Goal: Task Accomplishment & Management: Complete application form

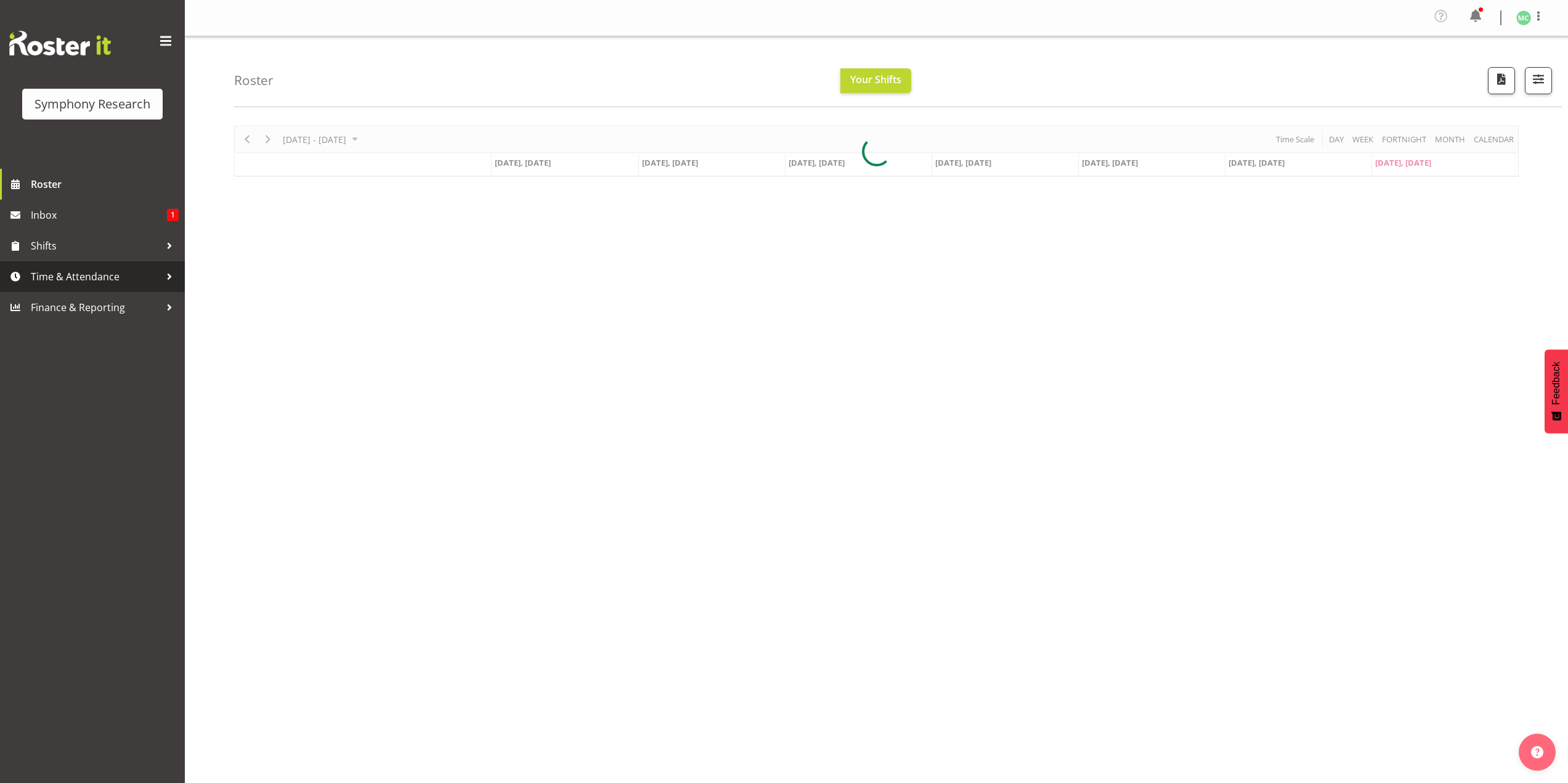
click at [140, 271] on span "Time & Attendance" at bounding box center [95, 277] width 130 height 19
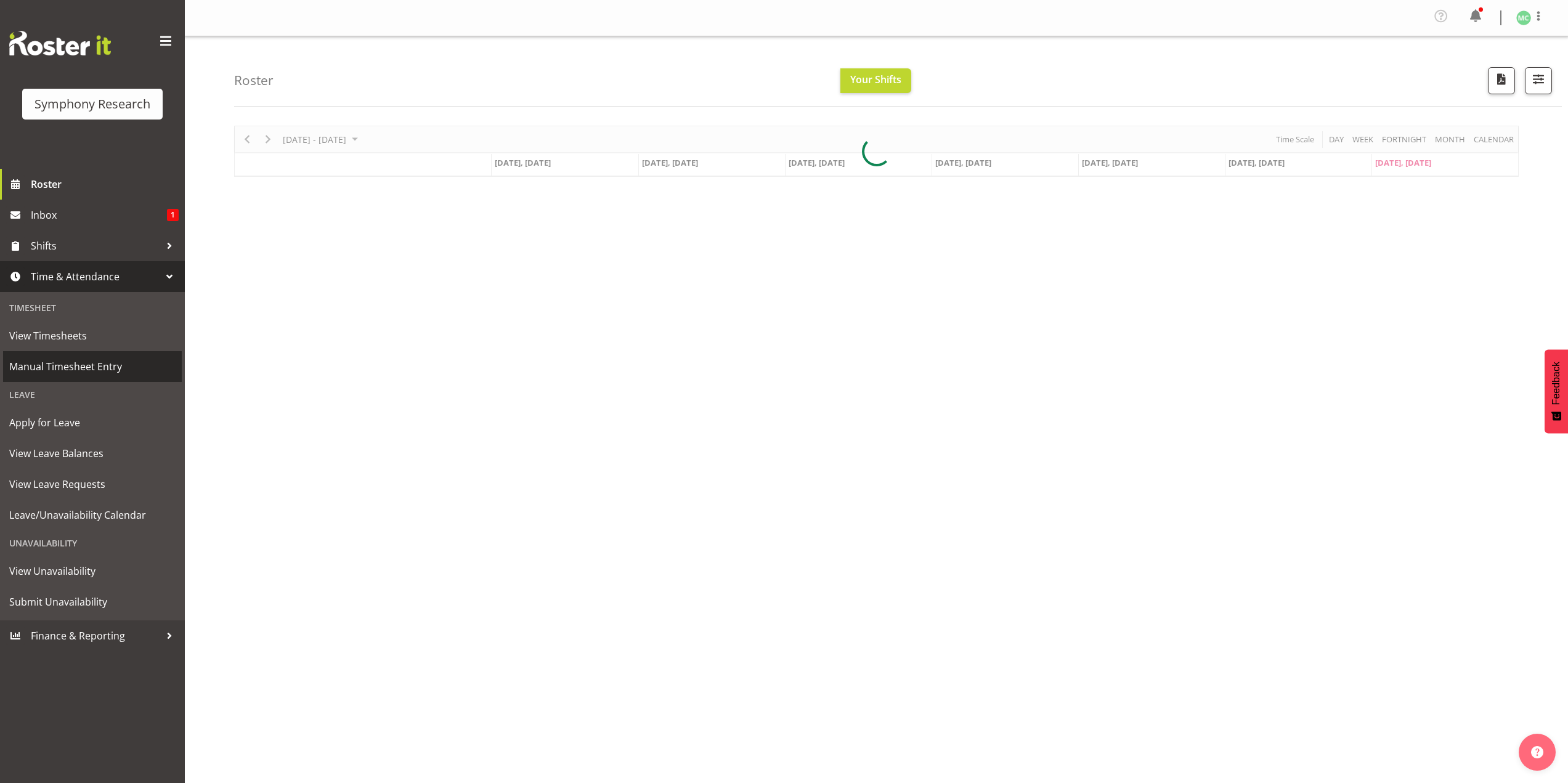
click at [108, 364] on span "Manual Timesheet Entry" at bounding box center [93, 367] width 167 height 19
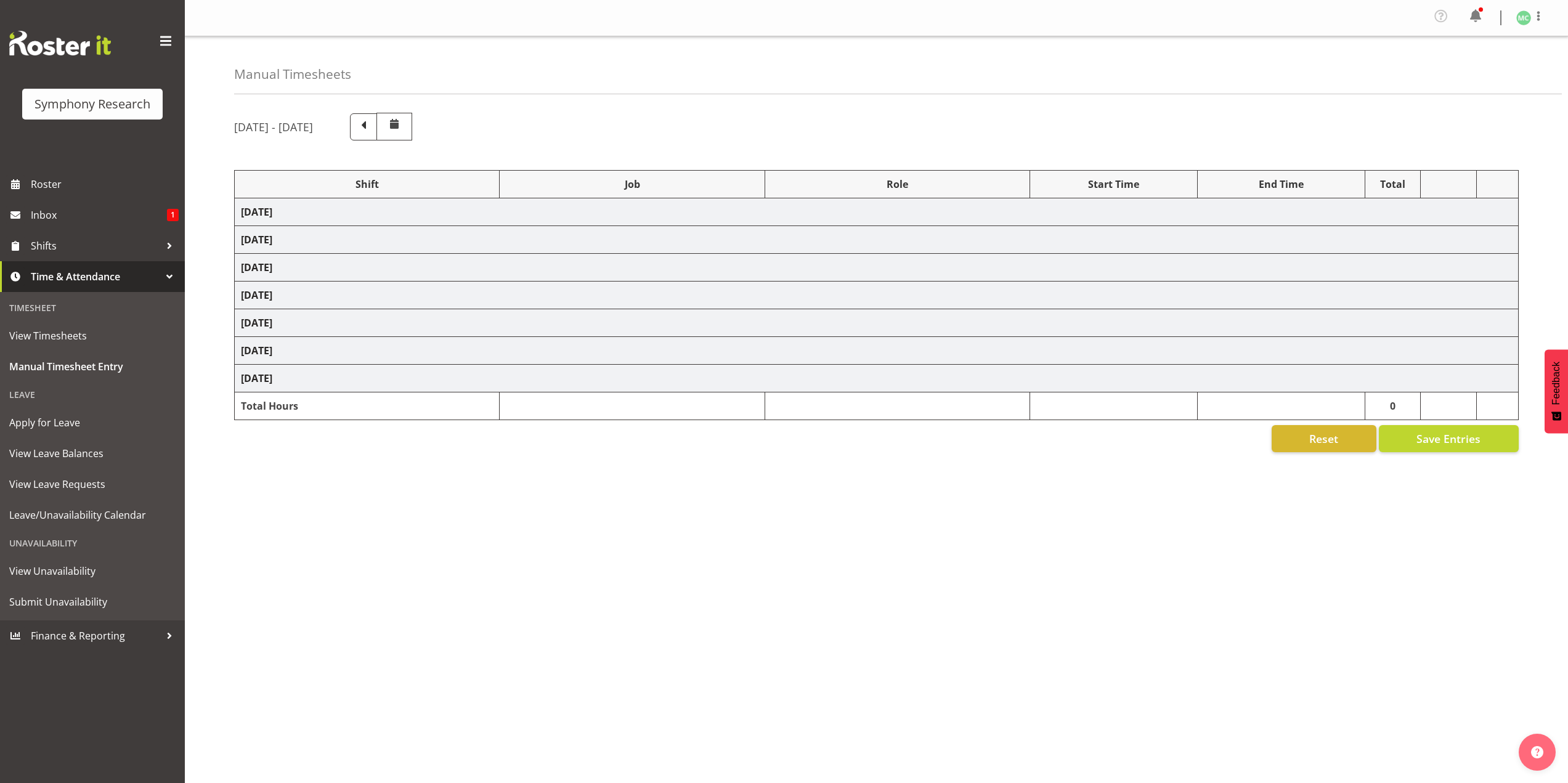
select select "41604"
select select "10527"
select select "47"
select select "41319"
select select "10527"
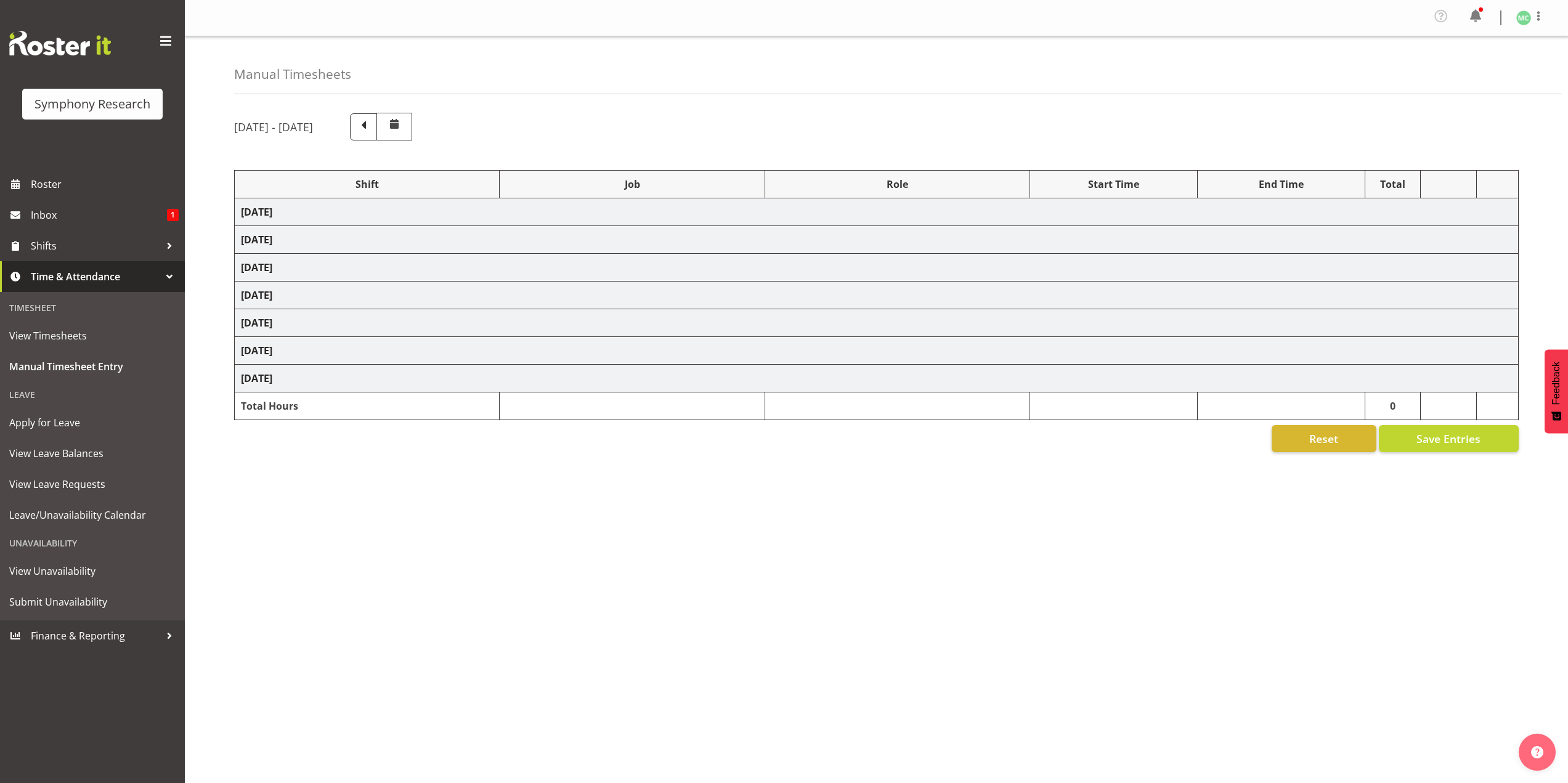
select select "47"
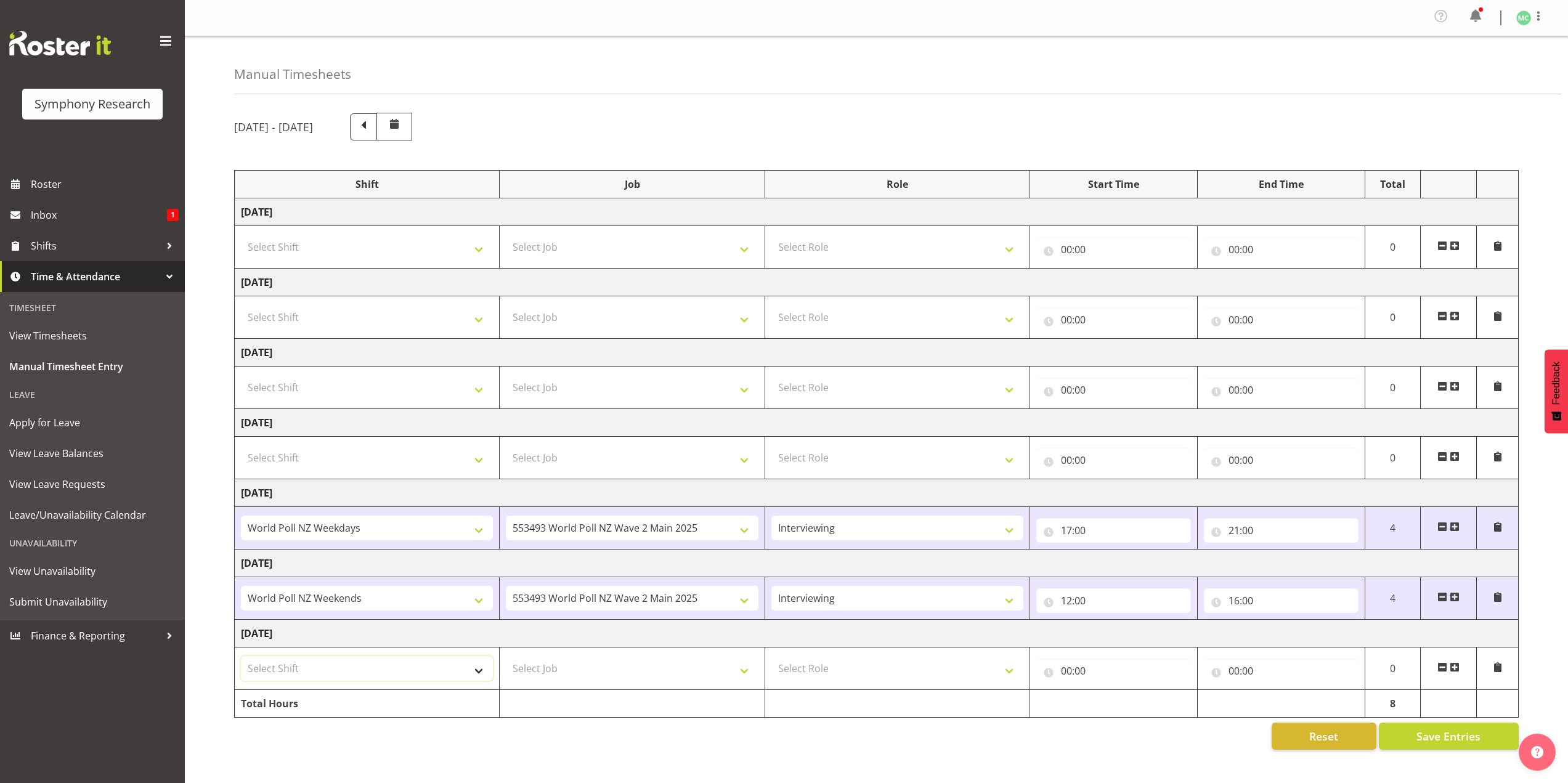
click at [432, 668] on select "Select Shift !!Weekend Residential (Roster IT Shift Label) *Business 9/10am ~ 4…" at bounding box center [366, 669] width 252 height 25
select select "41319"
click at [241, 657] on select "Select Shift !!Weekend Residential (Roster IT Shift Label) *Business 9/10am ~ 4…" at bounding box center [366, 669] width 252 height 25
click at [607, 664] on select "Select Job 550060 IF Admin 553492 World Poll Aus Wave 2 Main 2025 553493 World …" at bounding box center [631, 669] width 252 height 25
select select "10527"
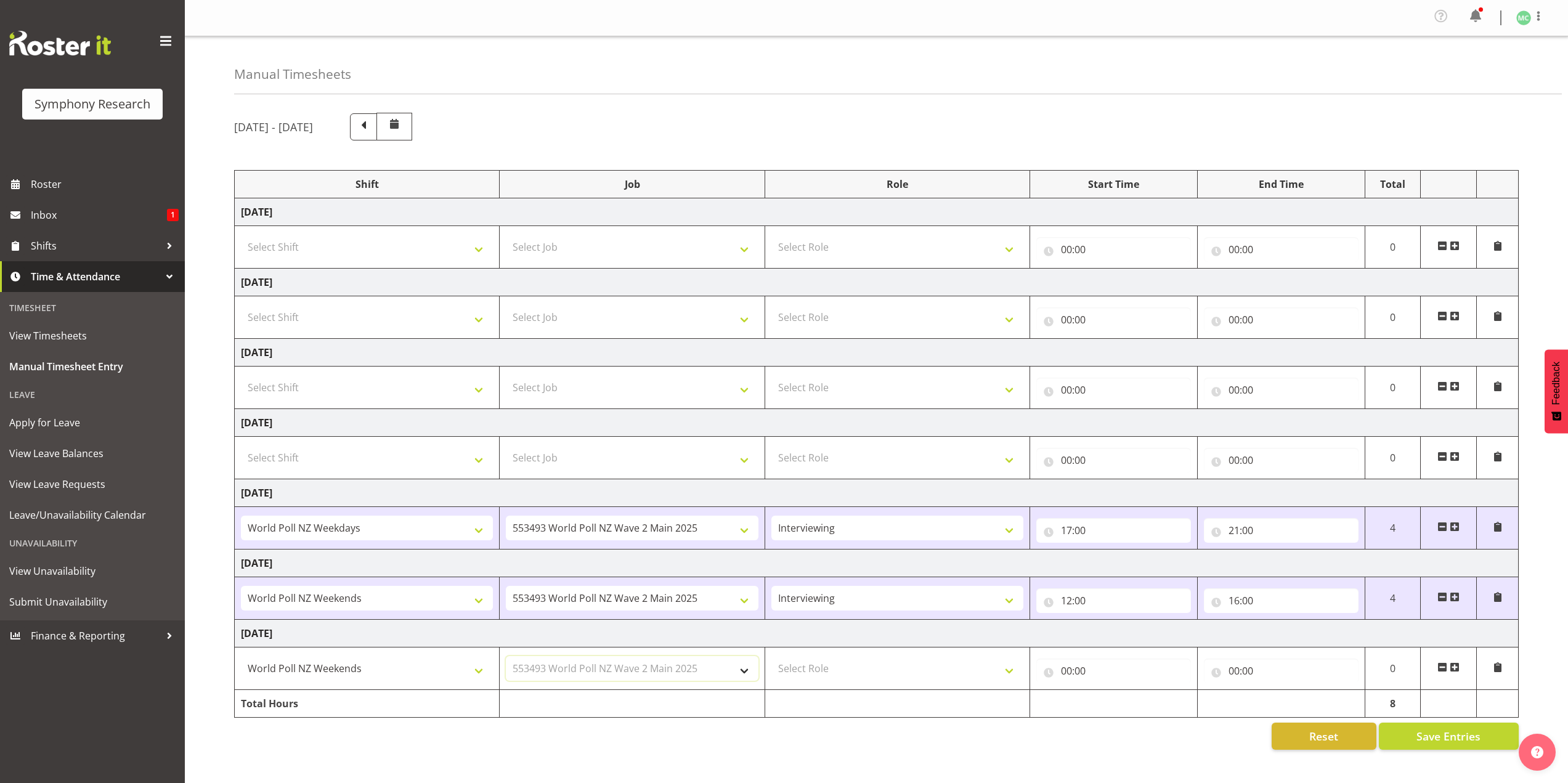
click at [506, 657] on select "Select Job 550060 IF Admin 553492 World Poll Aus Wave 2 Main 2025 553493 World …" at bounding box center [631, 669] width 252 height 25
click at [782, 661] on select "Select Role Briefing Interviewing" at bounding box center [897, 669] width 252 height 25
select select "47"
click at [772, 657] on select "Select Role Briefing Interviewing" at bounding box center [897, 669] width 252 height 25
click at [1060, 668] on input "00:00" at bounding box center [1113, 670] width 155 height 25
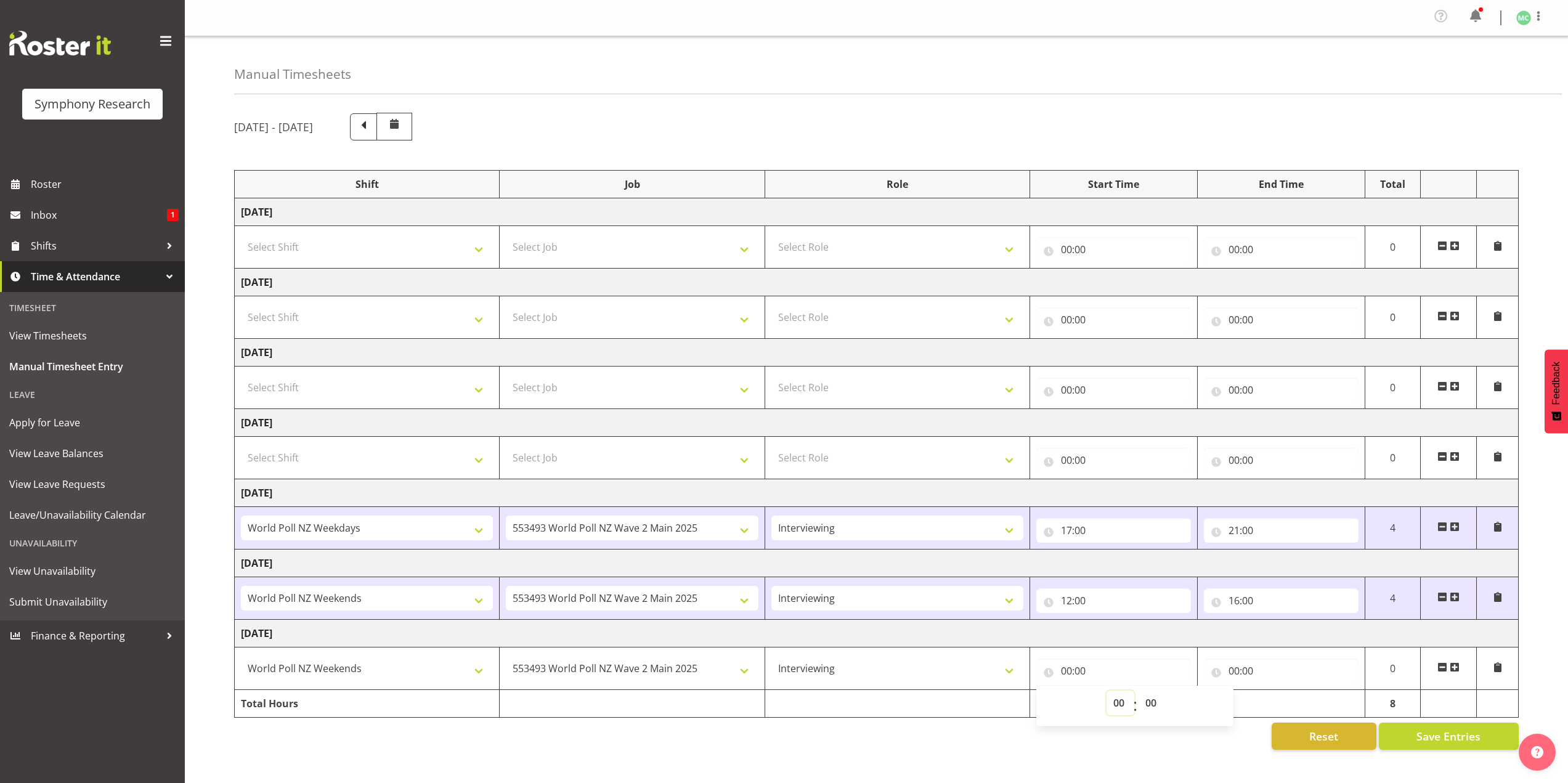
click at [1116, 694] on select "00 01 02 03 04 05 06 07 08 09 10 11 12 13 14 15 16 17 18 19 20 21 22 23" at bounding box center [1120, 703] width 27 height 25
select select "12"
click at [1107, 691] on select "00 01 02 03 04 05 06 07 08 09 10 11 12 13 14 15 16 17 18 19 20 21 22 23" at bounding box center [1120, 703] width 27 height 25
type input "12:00"
click at [1226, 665] on input "00:00" at bounding box center [1281, 670] width 155 height 25
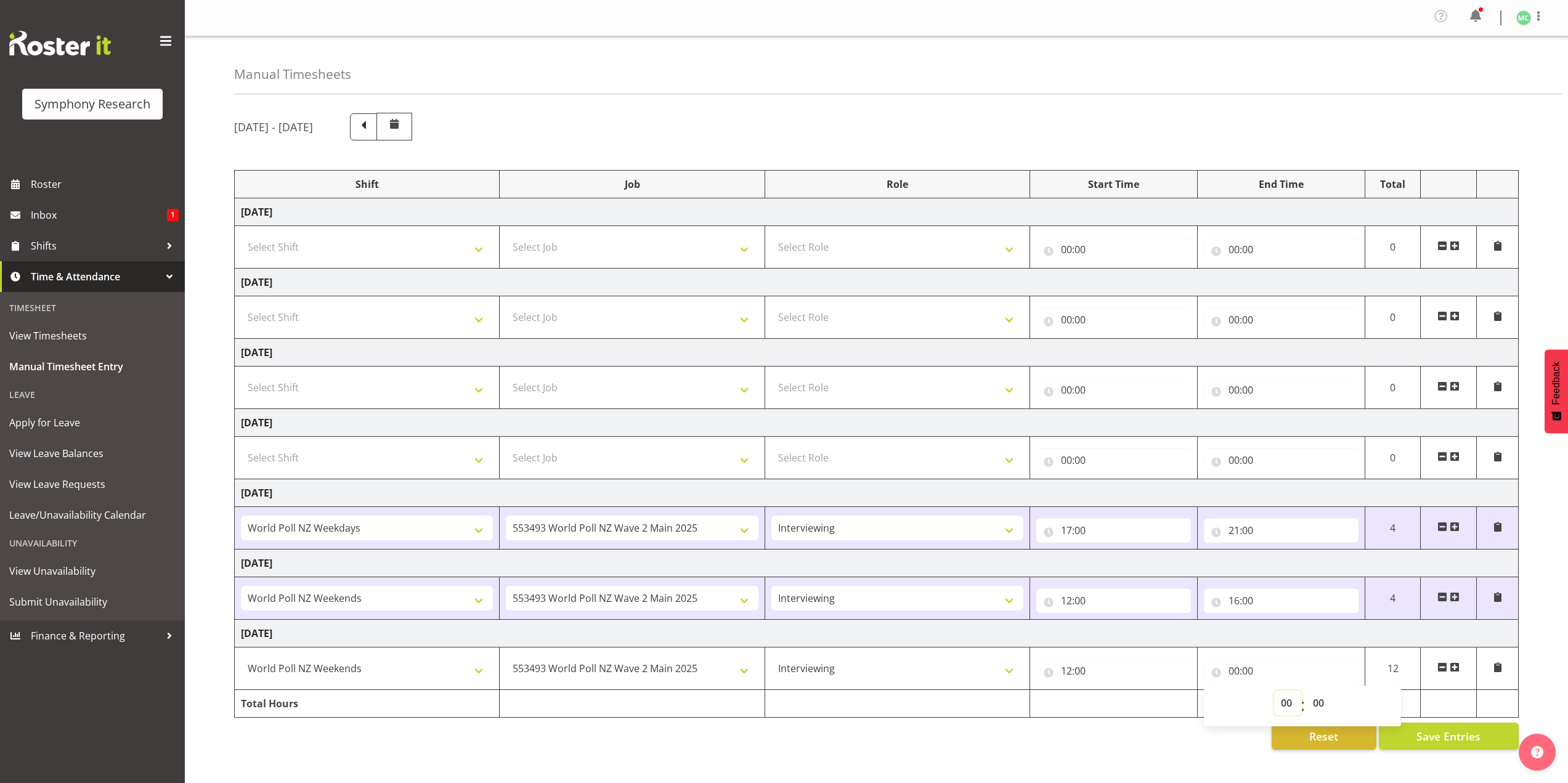
click at [1276, 701] on select "00 01 02 03 04 05 06 07 08 09 10 11 12 13 14 15 16 17 18 19 20 21 22 23" at bounding box center [1288, 703] width 27 height 25
select select "16"
click at [1274, 691] on select "00 01 02 03 04 05 06 07 08 09 10 11 12 13 14 15 16 17 18 19 20 21 22 23" at bounding box center [1288, 703] width 27 height 25
type input "16:00"
click at [973, 718] on td at bounding box center [897, 704] width 265 height 28
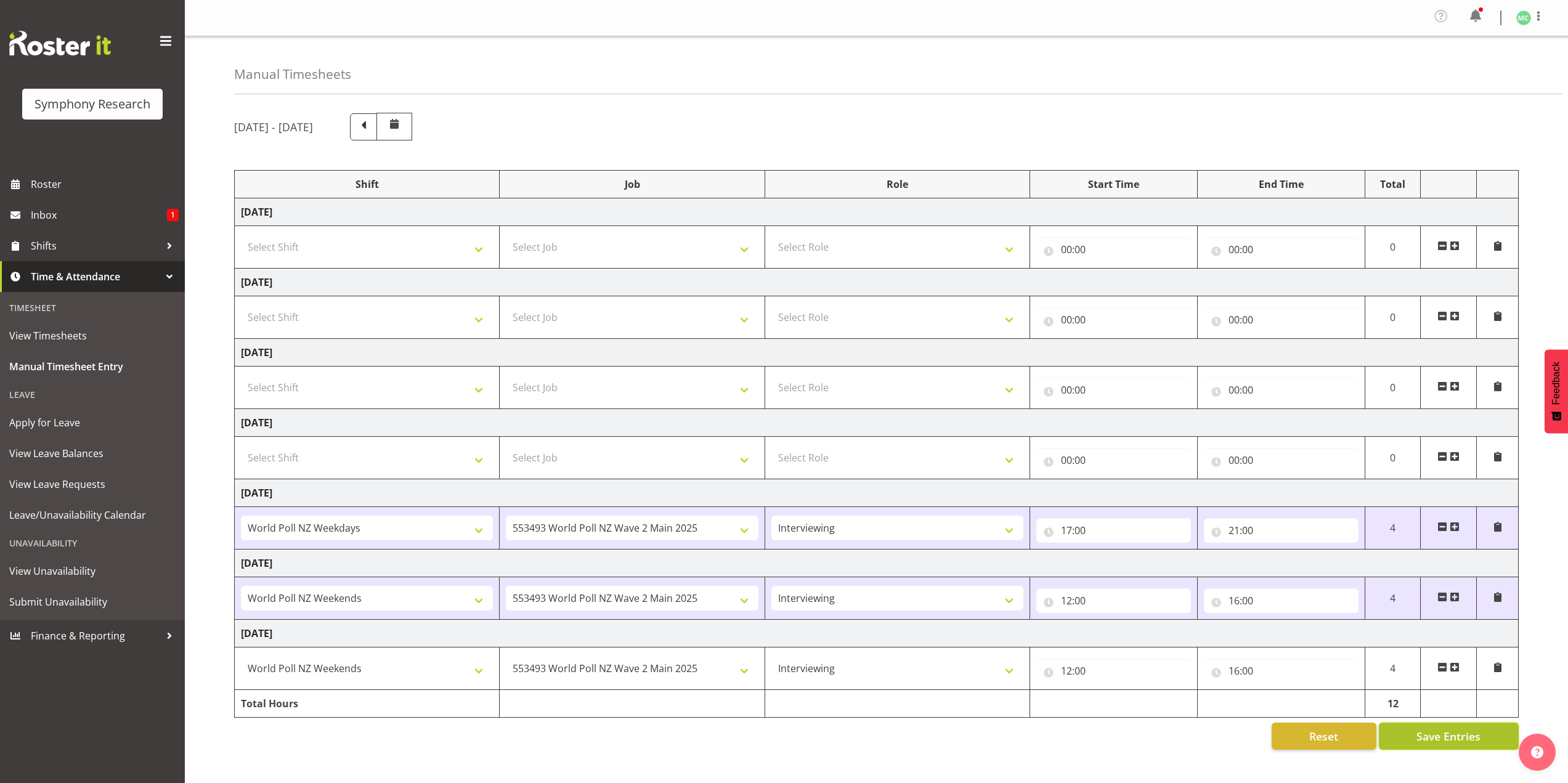
click at [1432, 729] on span "Save Entries" at bounding box center [1448, 737] width 64 height 16
